Goal: Check status: Check status

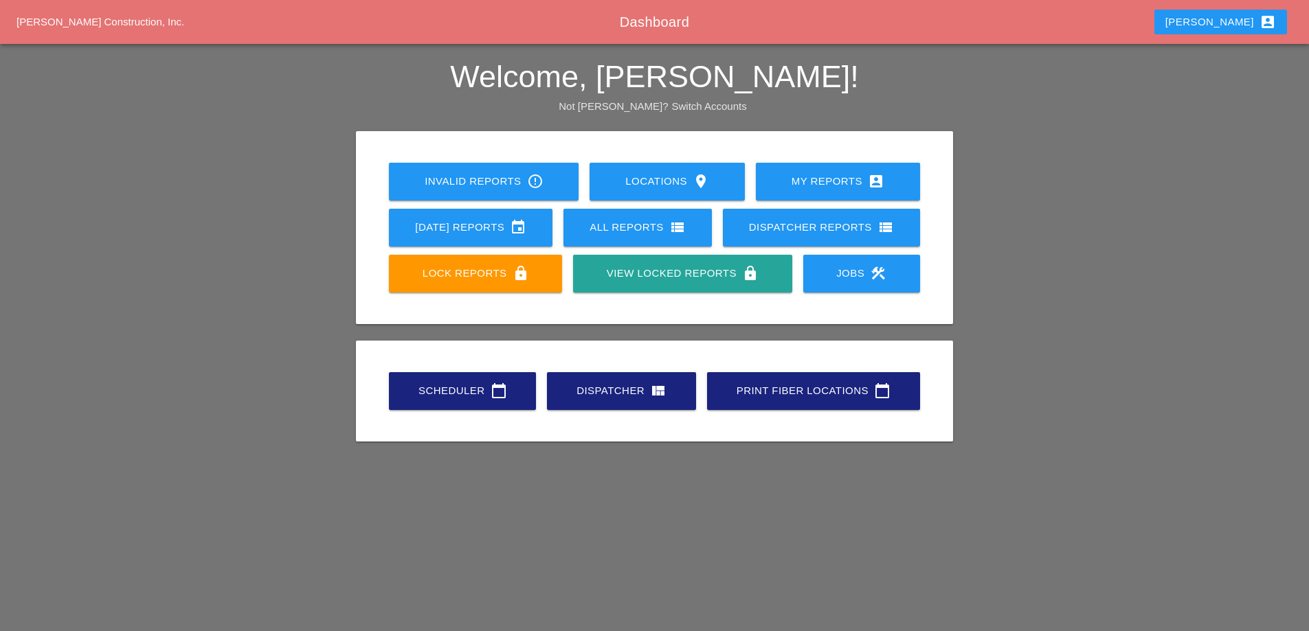
click at [472, 230] on div "[DATE] Reports event" at bounding box center [471, 227] width 120 height 16
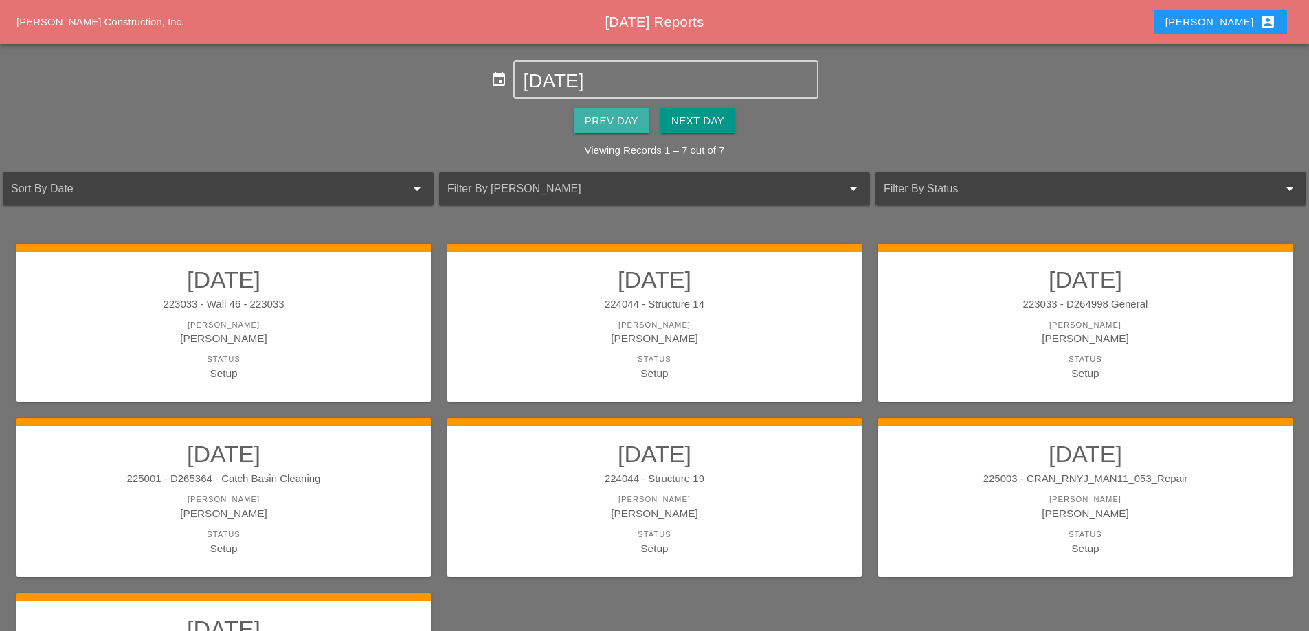
click at [613, 120] on div "Prev Day" at bounding box center [612, 121] width 54 height 16
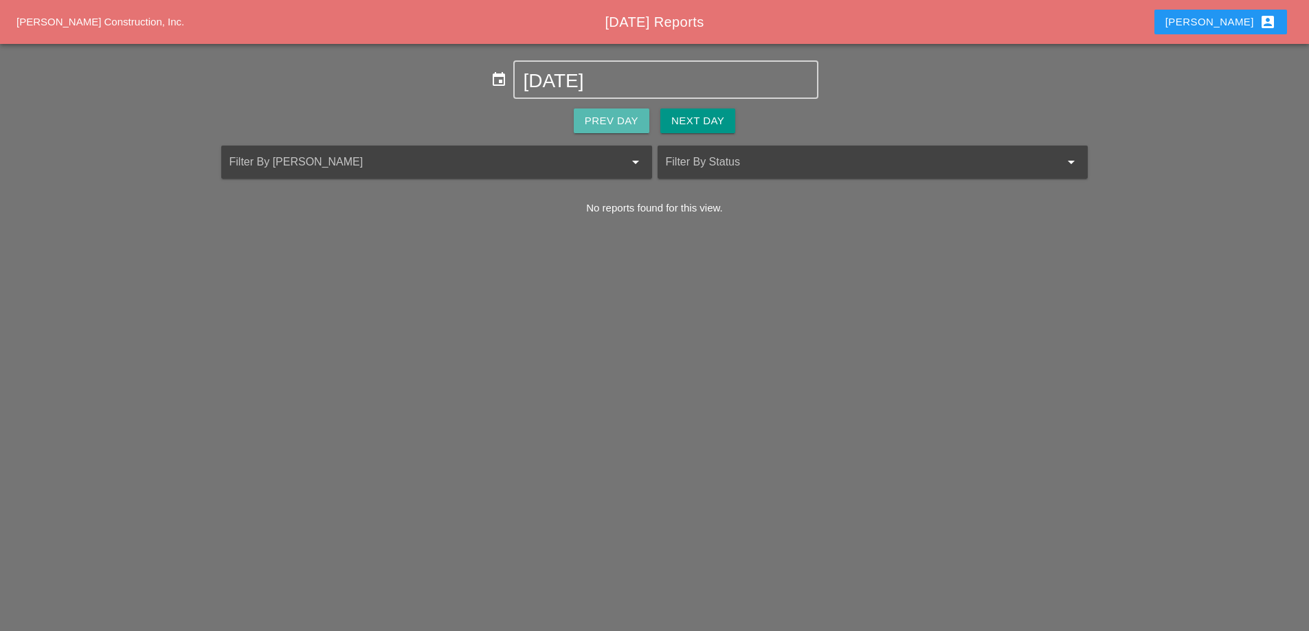
click at [613, 120] on div "Prev Day" at bounding box center [612, 121] width 54 height 16
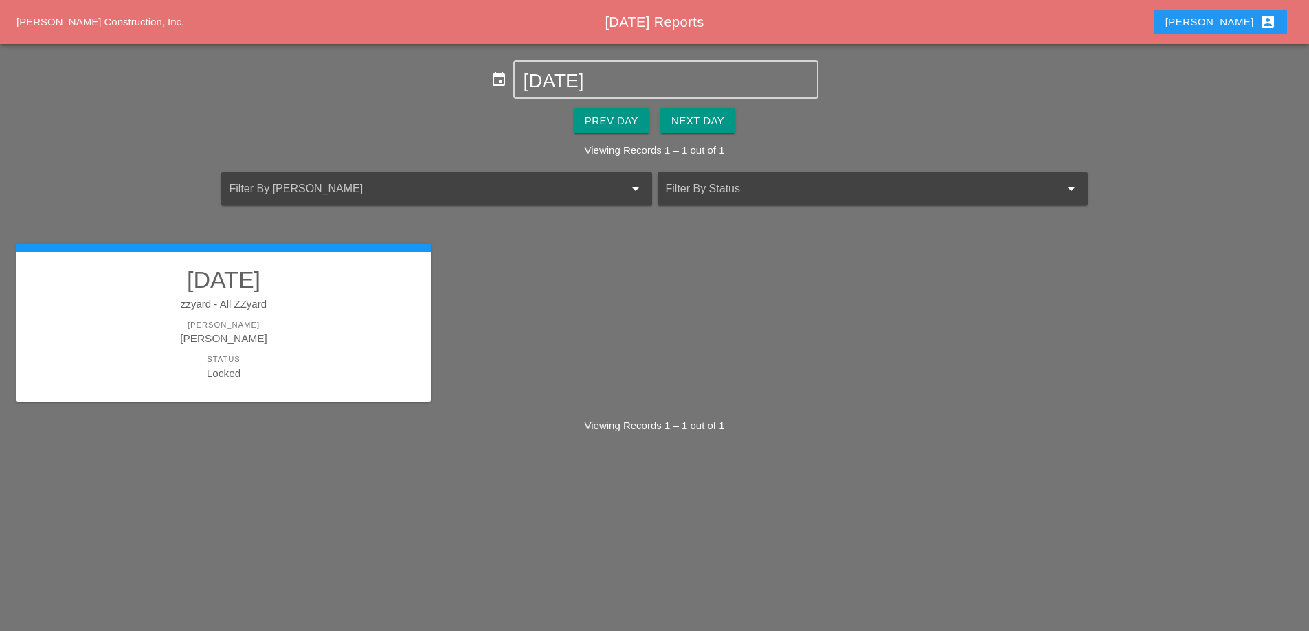
click at [286, 283] on h2 "[DATE]" at bounding box center [223, 279] width 387 height 27
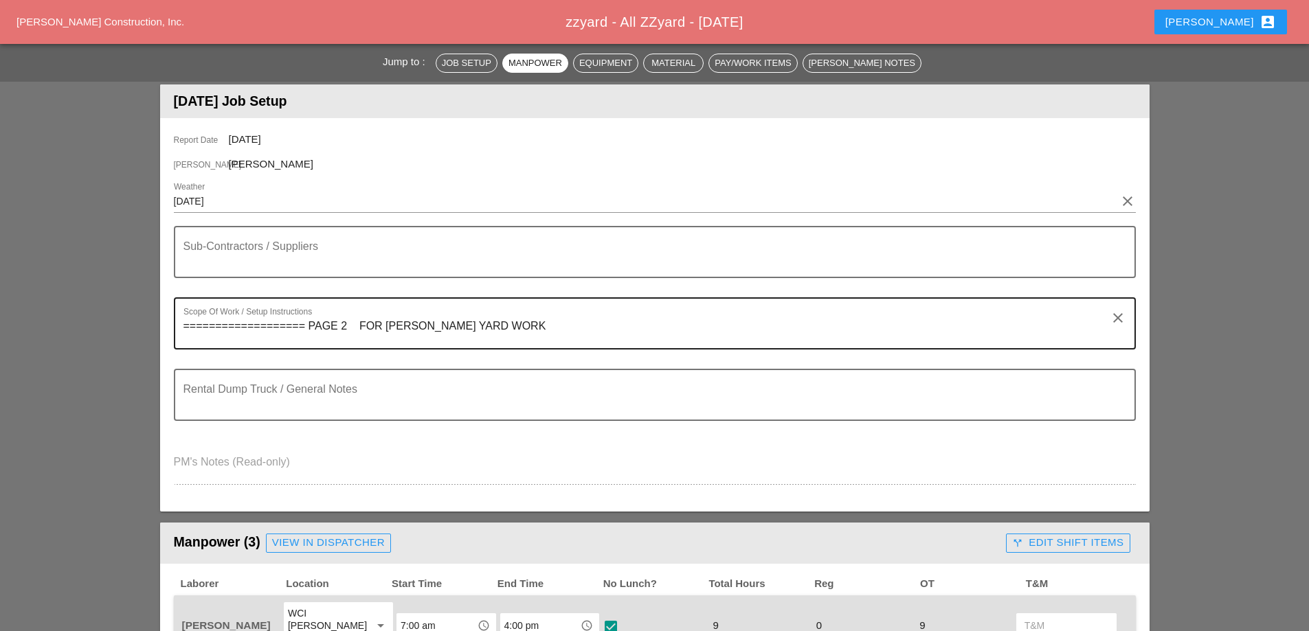
scroll to position [69, 0]
